Goal: Task Accomplishment & Management: Manage account settings

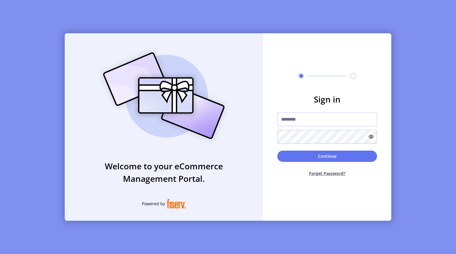
click at [287, 121] on input "text" at bounding box center [327, 119] width 100 height 14
type input "**********"
click at [277, 150] on button "Continue" at bounding box center [327, 155] width 100 height 11
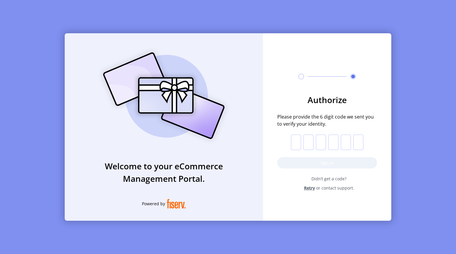
click at [298, 142] on input "text" at bounding box center [296, 141] width 10 height 15
type input "*"
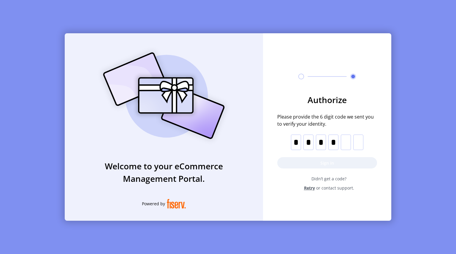
type input "*"
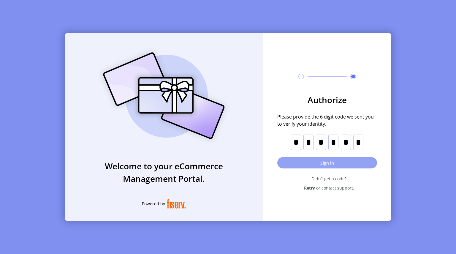
type input "*"
click at [300, 162] on button "Sign in" at bounding box center [327, 162] width 100 height 11
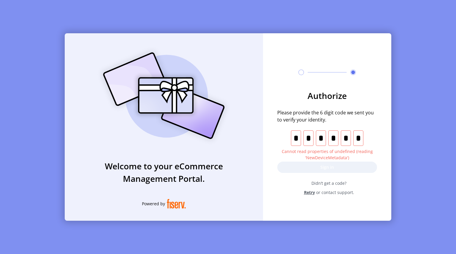
click at [389, 107] on form "Authorize Please provide the 6 digit code we sent you to verify your identity. …" at bounding box center [327, 142] width 128 height 106
click at [330, 116] on span "Please provide the 6 digit code we sent you to verify your identity." at bounding box center [327, 116] width 100 height 14
click at [309, 195] on span "Retry" at bounding box center [309, 192] width 11 height 6
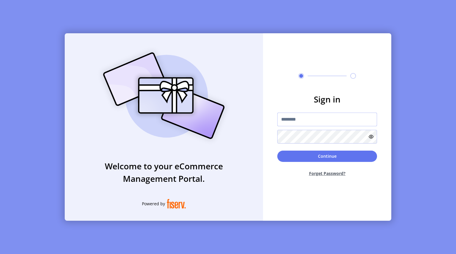
click at [300, 120] on input "text" at bounding box center [327, 119] width 100 height 14
type input "**********"
click at [277, 150] on button "Continue" at bounding box center [327, 155] width 100 height 11
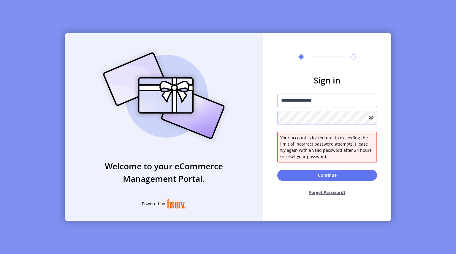
click at [327, 192] on button "Forget Password?" at bounding box center [327, 192] width 100 height 16
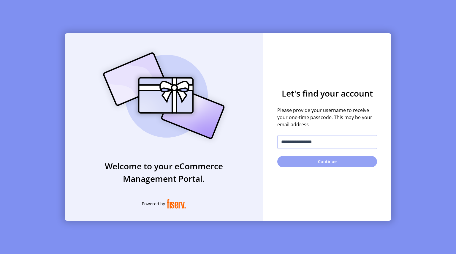
click at [321, 164] on button "Continue" at bounding box center [327, 161] width 100 height 11
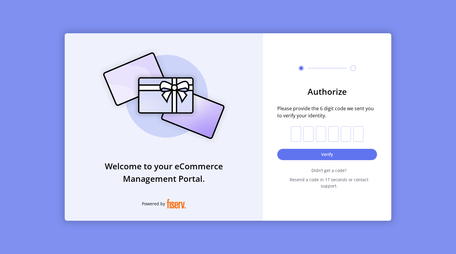
click at [295, 140] on input "text" at bounding box center [296, 133] width 10 height 15
type input "*"
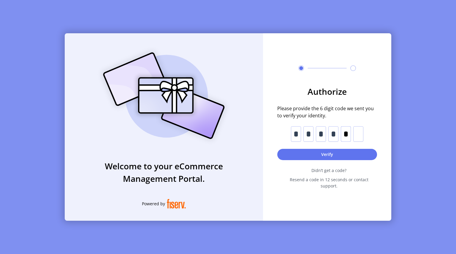
type input "*"
click at [327, 158] on button "Verify" at bounding box center [327, 154] width 100 height 11
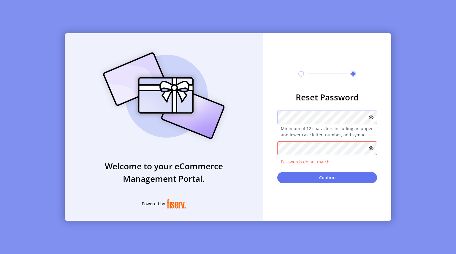
drag, startPoint x: 307, startPoint y: 129, endPoint x: 303, endPoint y: 125, distance: 5.7
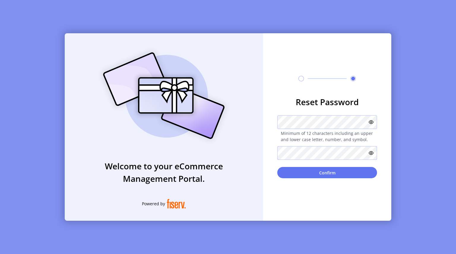
click at [277, 167] on button "Confirm" at bounding box center [327, 172] width 100 height 11
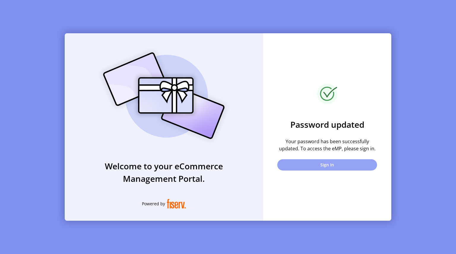
click at [322, 164] on button "Sign In" at bounding box center [327, 164] width 100 height 11
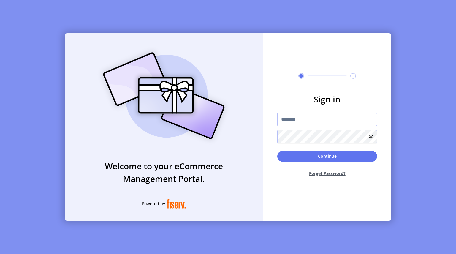
click at [295, 122] on input "text" at bounding box center [327, 119] width 100 height 14
type input "**********"
click at [277, 150] on button "Continue" at bounding box center [327, 155] width 100 height 11
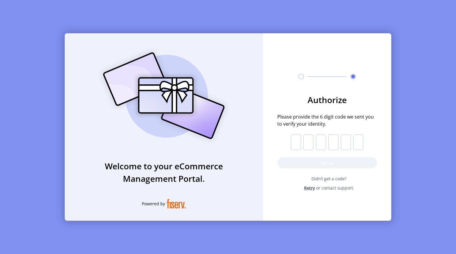
click at [295, 141] on input "text" at bounding box center [296, 141] width 10 height 15
type input "*"
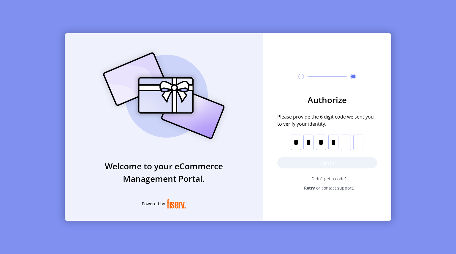
type input "*"
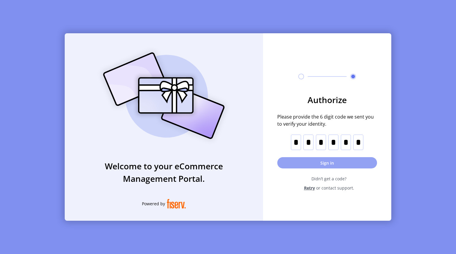
type input "*"
click at [311, 162] on button "Sign in" at bounding box center [327, 162] width 100 height 11
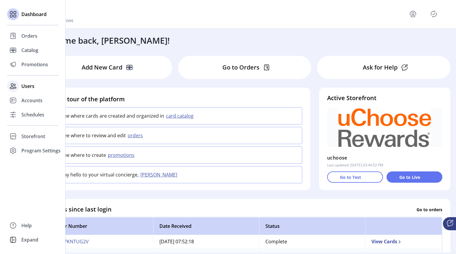
click at [28, 85] on span "Users" at bounding box center [27, 85] width 13 height 7
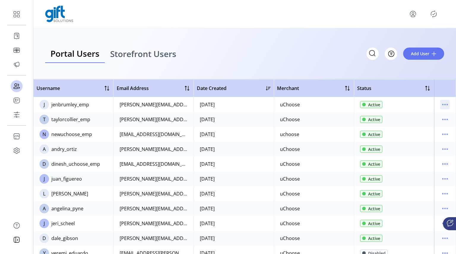
click at [444, 104] on icon "menu" at bounding box center [444, 104] width 9 height 9
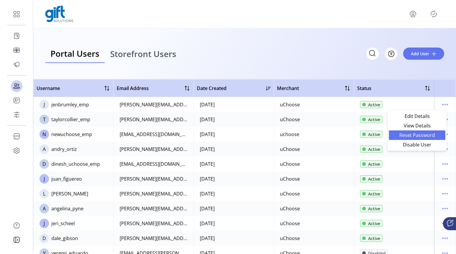
click at [418, 133] on span "Reset Password" at bounding box center [416, 135] width 49 height 5
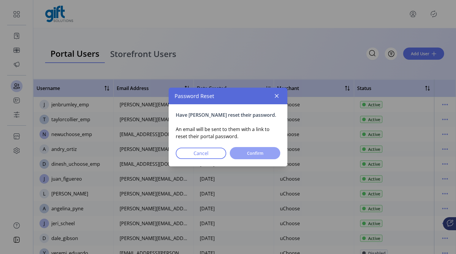
click at [265, 154] on span "Confirm" at bounding box center [254, 153] width 35 height 6
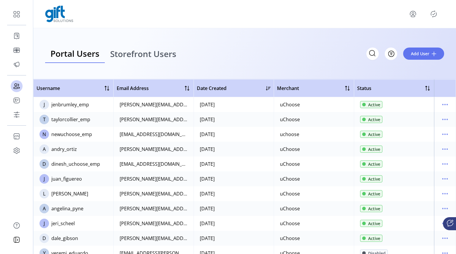
click at [278, 50] on div "Portal Users Storefront Users Filter Add User" at bounding box center [244, 54] width 399 height 18
